Goal: Task Accomplishment & Management: Complete application form

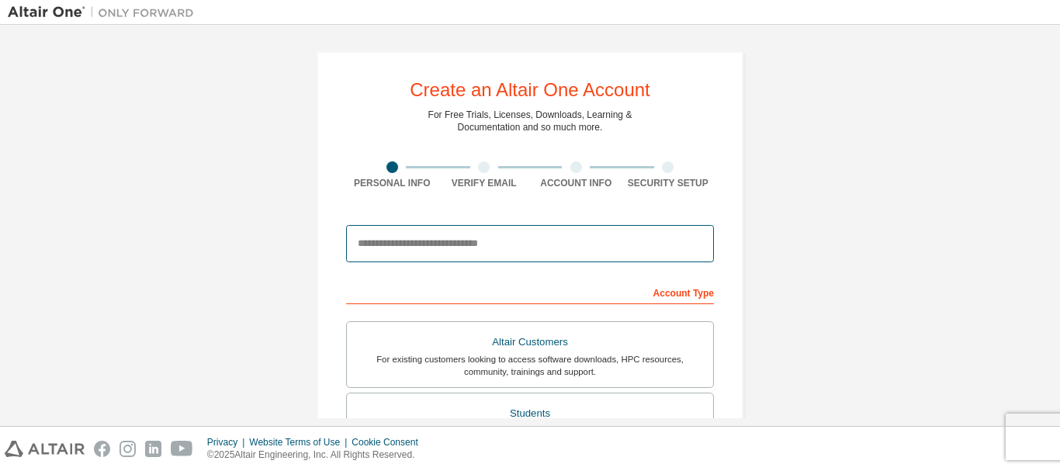
click at [439, 258] on input "email" at bounding box center [530, 243] width 368 height 37
type input "**********"
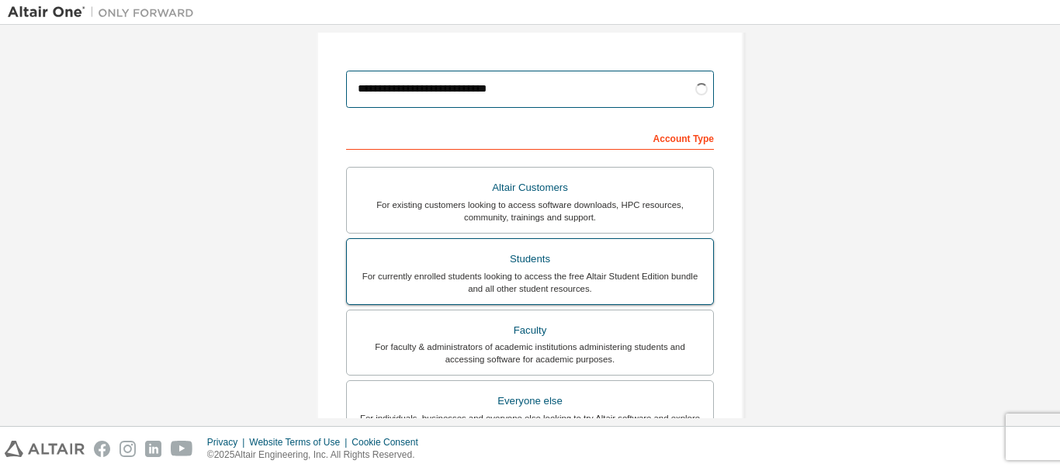
scroll to position [155, 0]
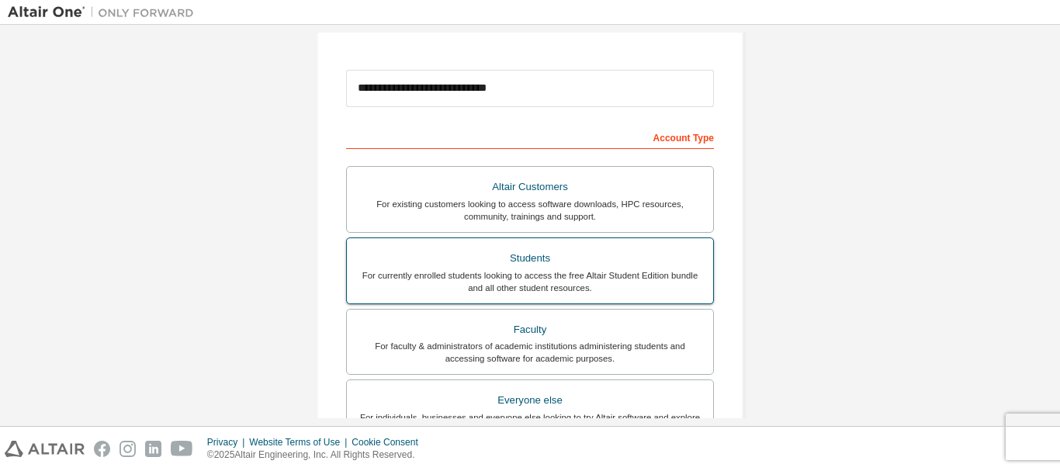
click at [561, 278] on div "For currently enrolled students looking to access the free Altair Student Editi…" at bounding box center [530, 281] width 348 height 25
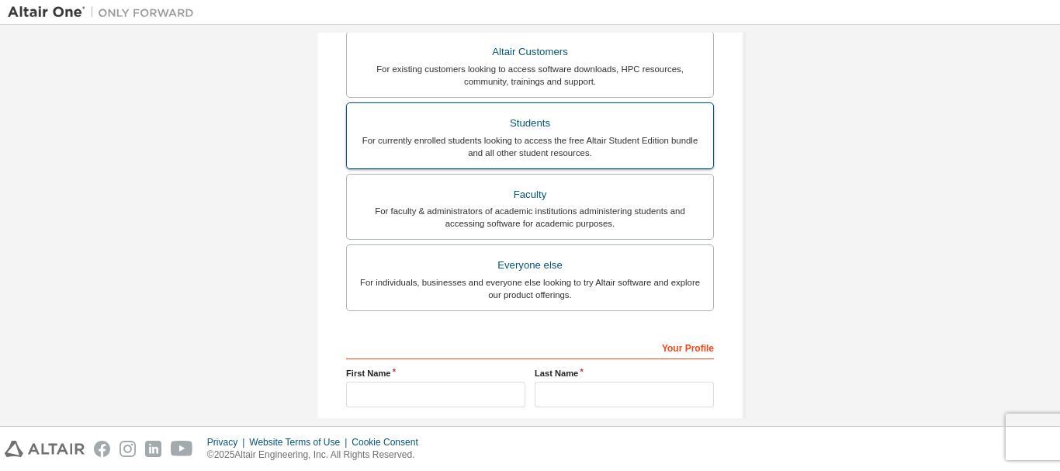
scroll to position [310, 0]
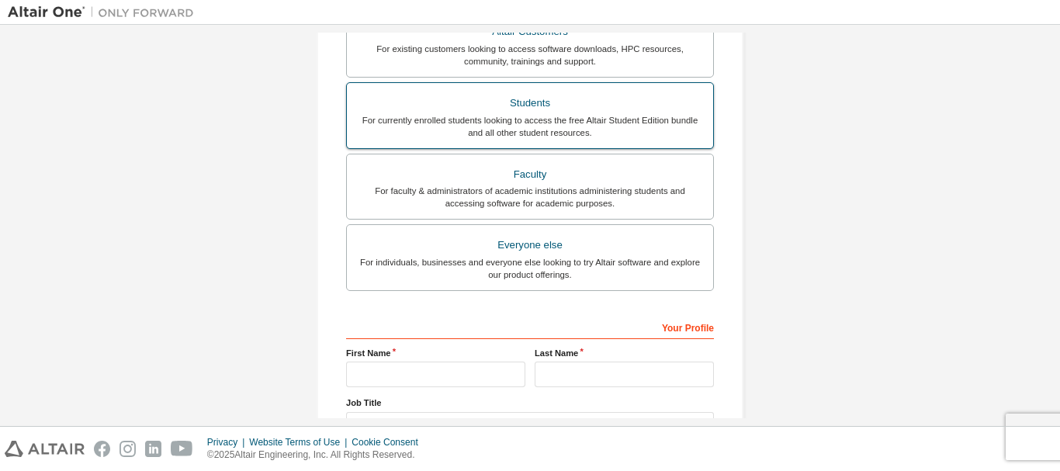
click at [528, 130] on div "For currently enrolled students looking to access the free Altair Student Editi…" at bounding box center [530, 126] width 348 height 25
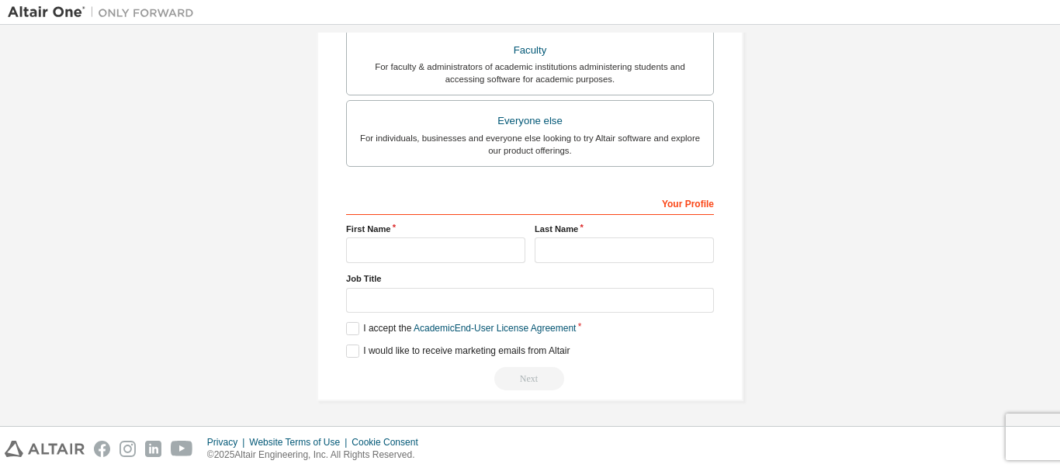
scroll to position [436, 0]
click at [376, 238] on input "text" at bounding box center [435, 249] width 179 height 26
type input "**********"
click at [584, 251] on input "text" at bounding box center [624, 249] width 179 height 26
type input "****"
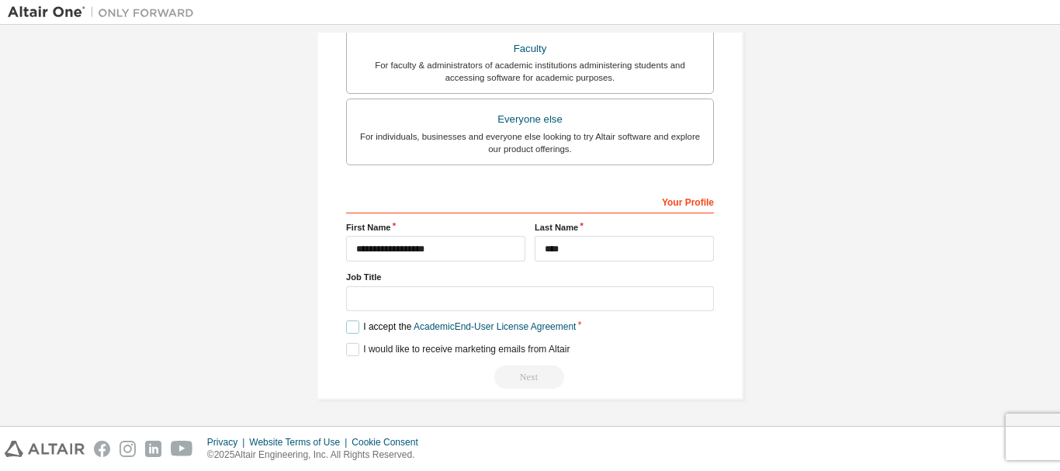
click at [354, 330] on label "I accept the Academic End-User License Agreement" at bounding box center [461, 327] width 230 height 13
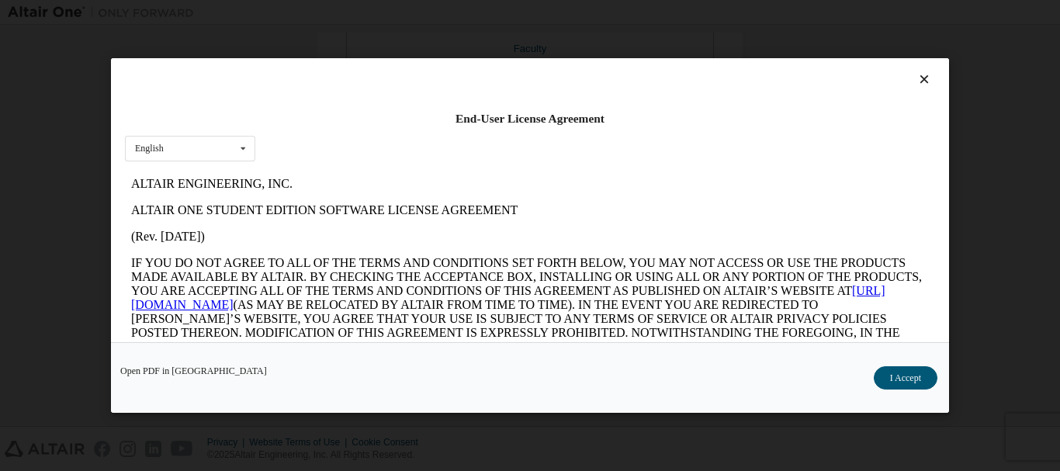
scroll to position [0, 0]
click at [928, 376] on button "I Accept" at bounding box center [906, 377] width 64 height 23
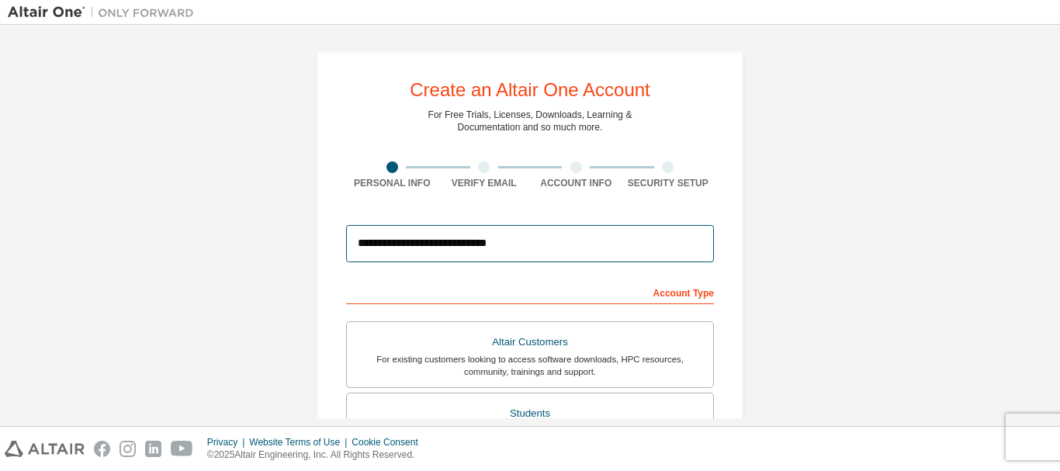
click at [445, 253] on input "**********" at bounding box center [530, 243] width 368 height 37
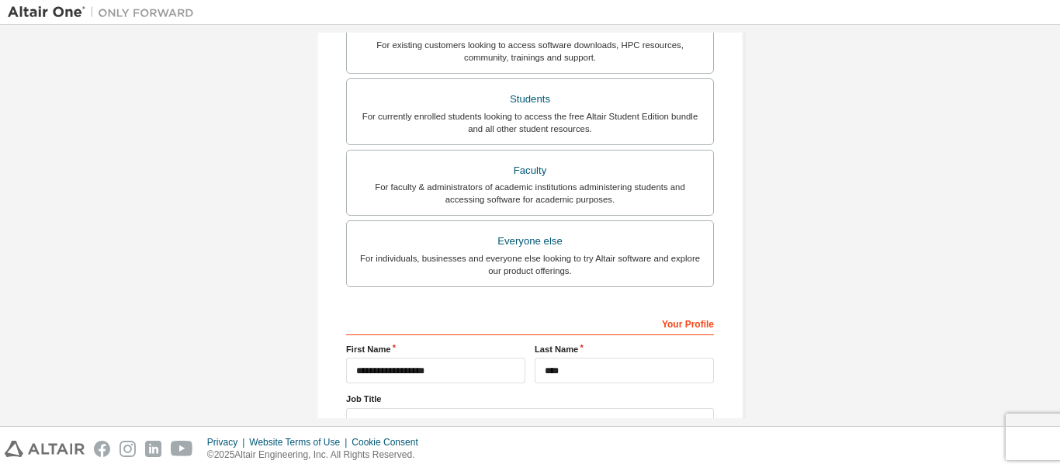
scroll to position [436, 0]
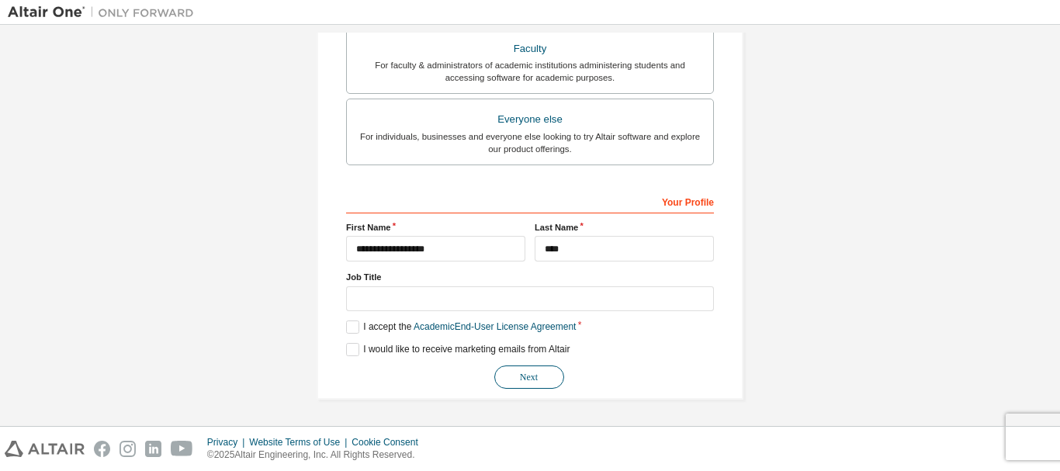
click at [542, 387] on button "Next" at bounding box center [529, 377] width 70 height 23
click at [538, 380] on div "Next" at bounding box center [530, 377] width 368 height 23
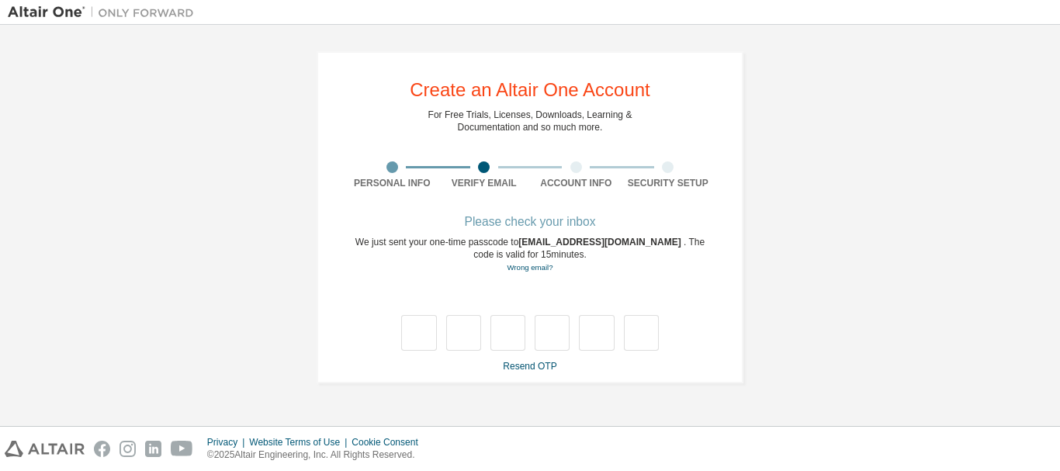
type input "*"
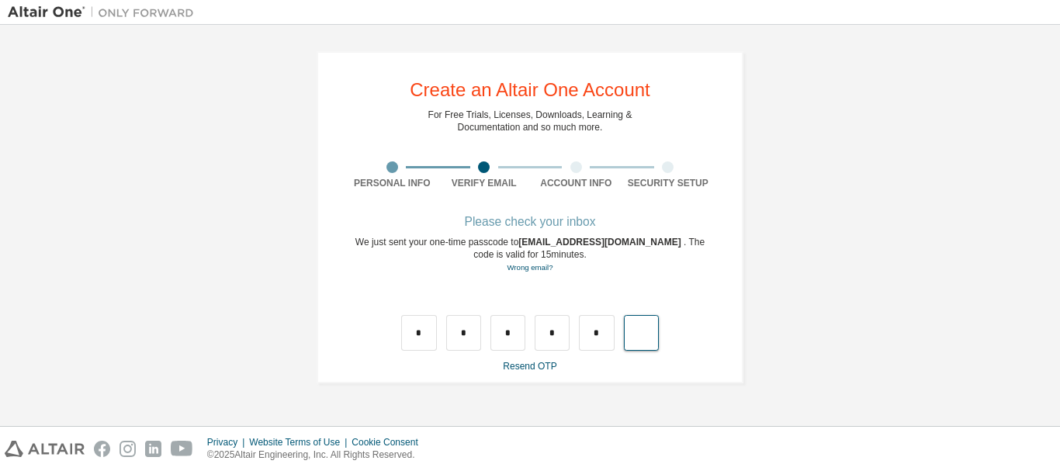
type input "*"
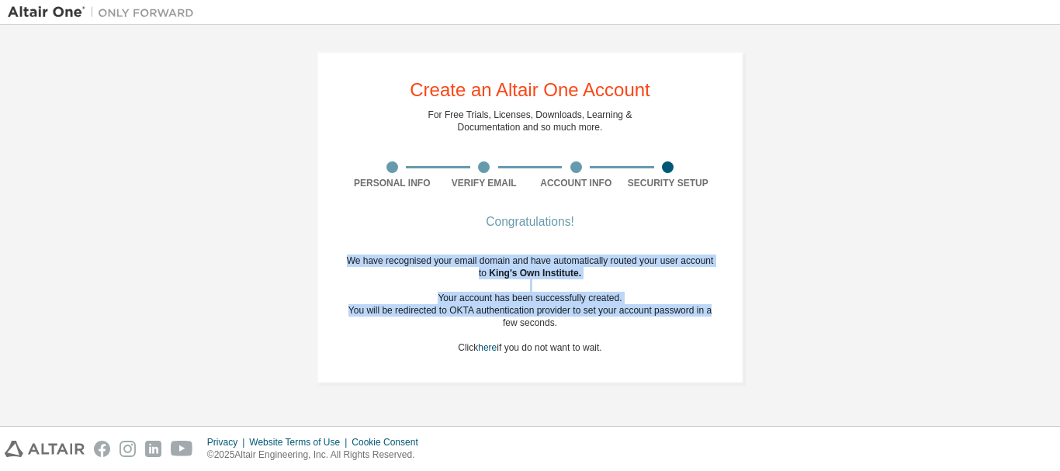
drag, startPoint x: 1059, startPoint y: 208, endPoint x: 1025, endPoint y: 342, distance: 138.6
click at [1028, 340] on div "Create an Altair One Account For Free Trials, Licenses, Downloads, Learning & D…" at bounding box center [530, 225] width 1060 height 401
